Goal: Information Seeking & Learning: Learn about a topic

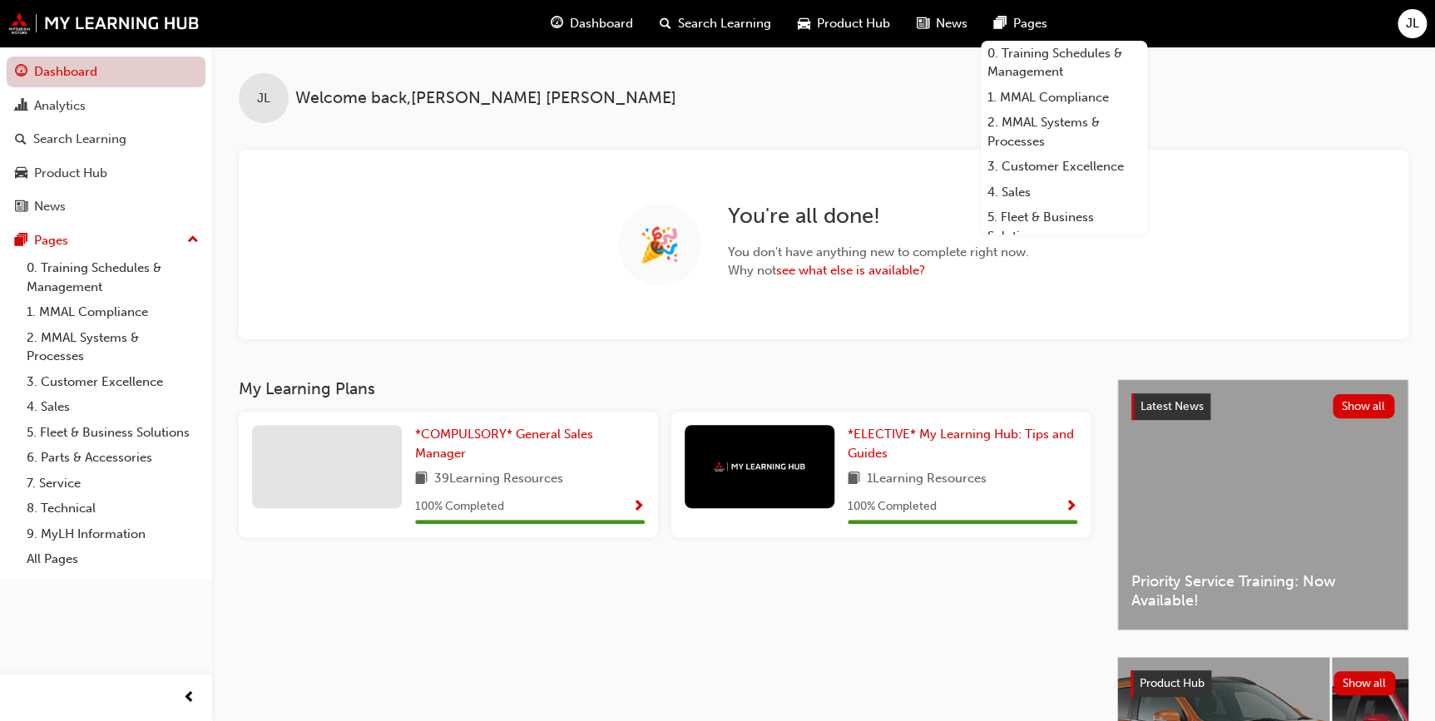
click at [89, 75] on link "Dashboard" at bounding box center [106, 72] width 199 height 31
click at [104, 77] on link "Dashboard" at bounding box center [106, 72] width 199 height 31
drag, startPoint x: 75, startPoint y: 172, endPoint x: 121, endPoint y: 199, distance: 52.9
click at [75, 172] on div "Product Hub" at bounding box center [70, 173] width 73 height 19
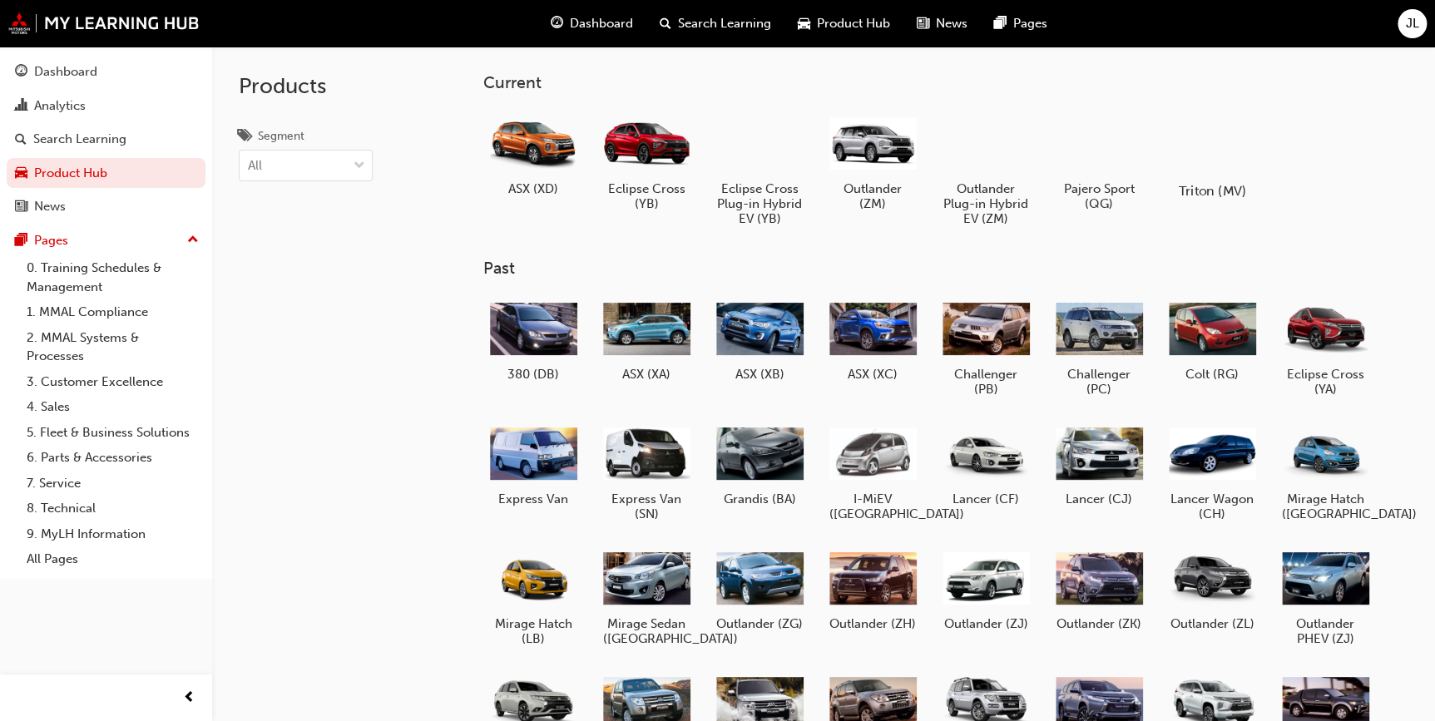
click at [1204, 162] on div at bounding box center [1211, 143] width 92 height 67
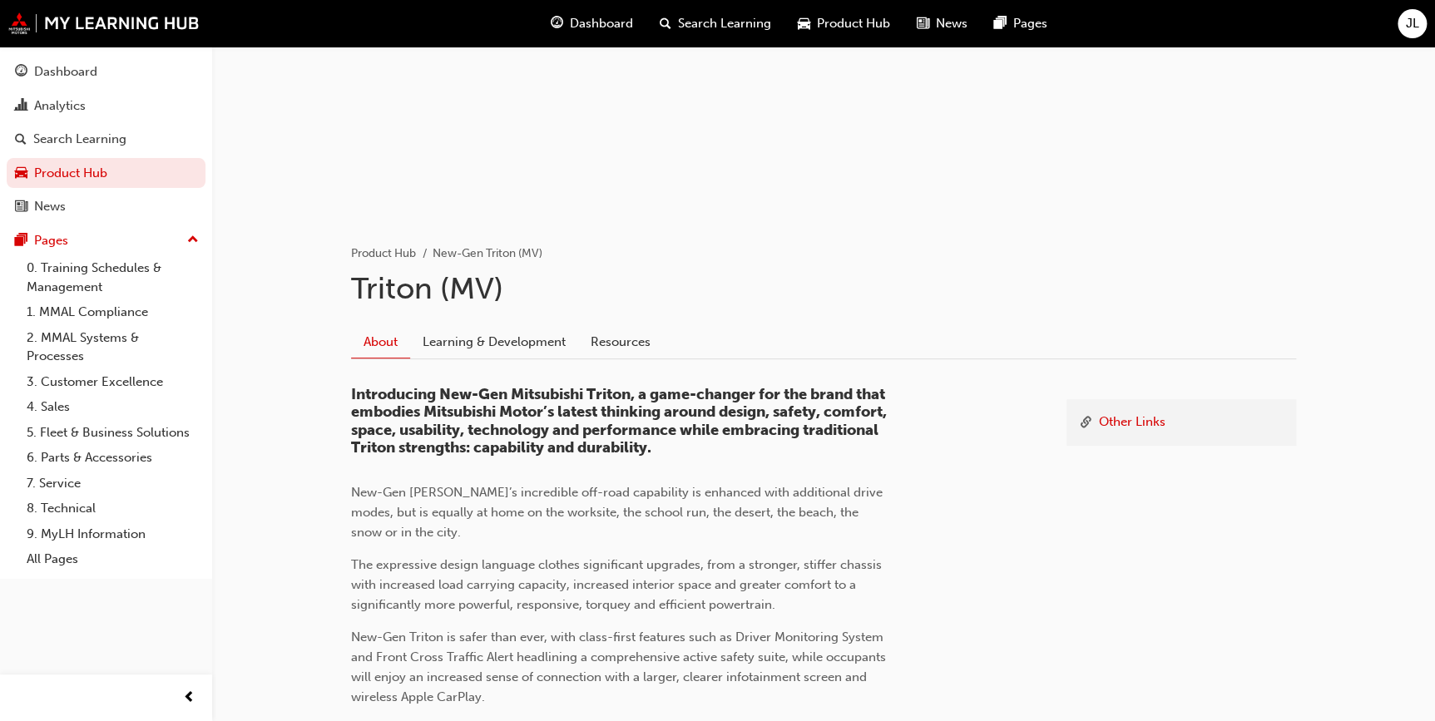
scroll to position [75, 0]
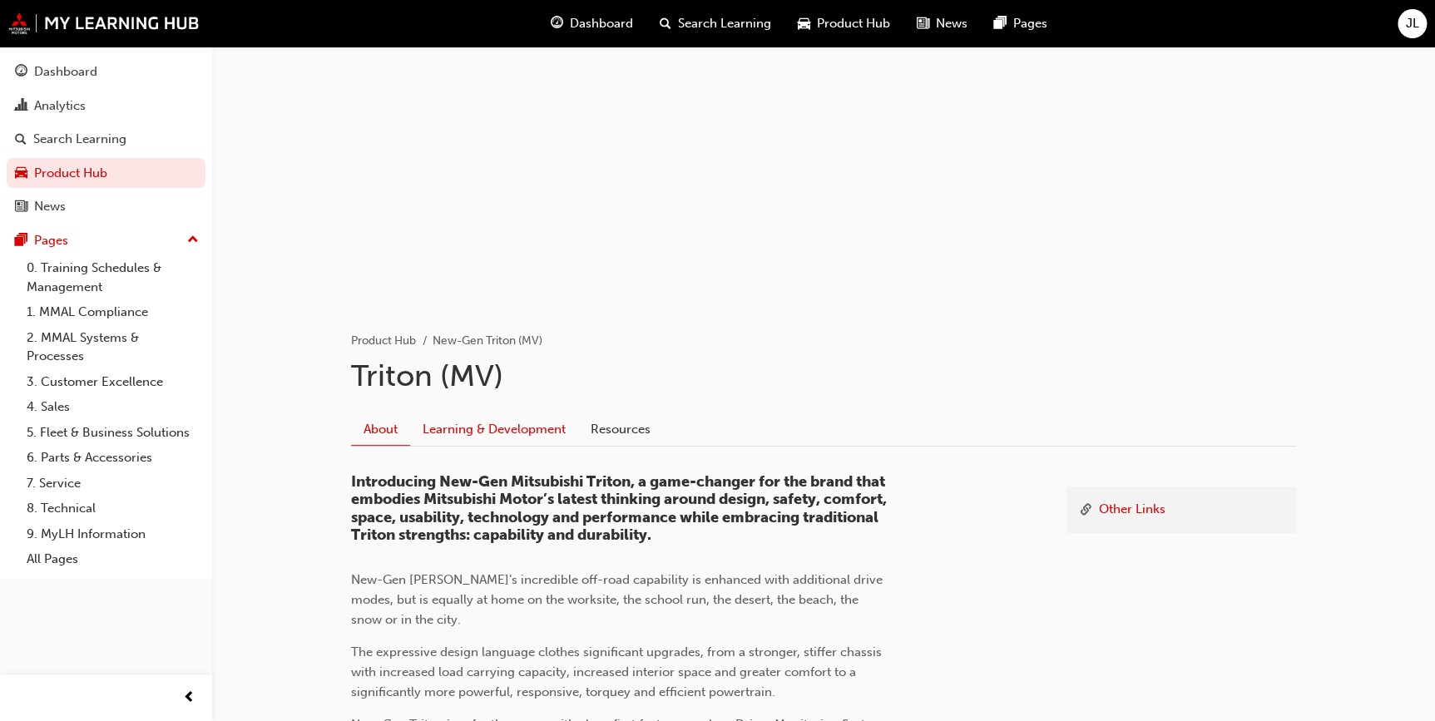
click at [487, 428] on link "Learning & Development" at bounding box center [494, 429] width 168 height 32
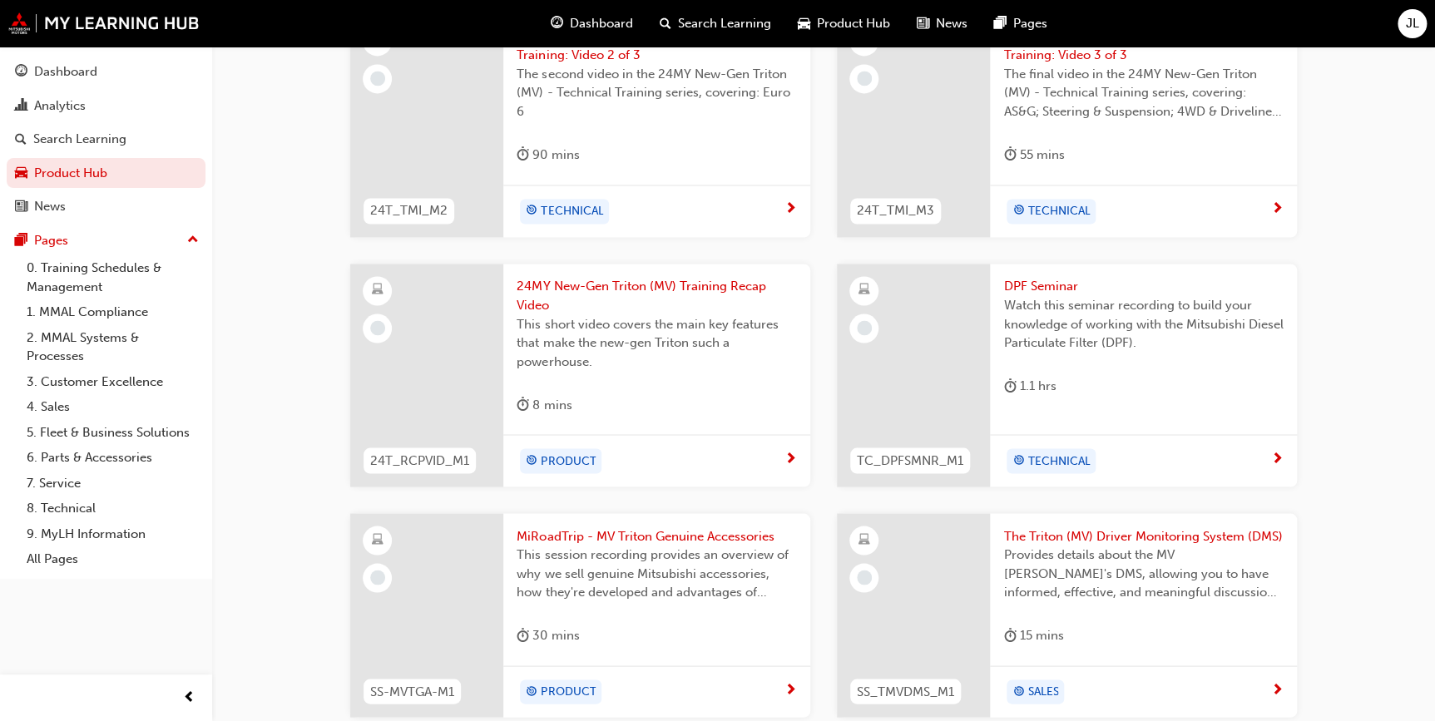
scroll to position [1378, 0]
